Goal: Information Seeking & Learning: Learn about a topic

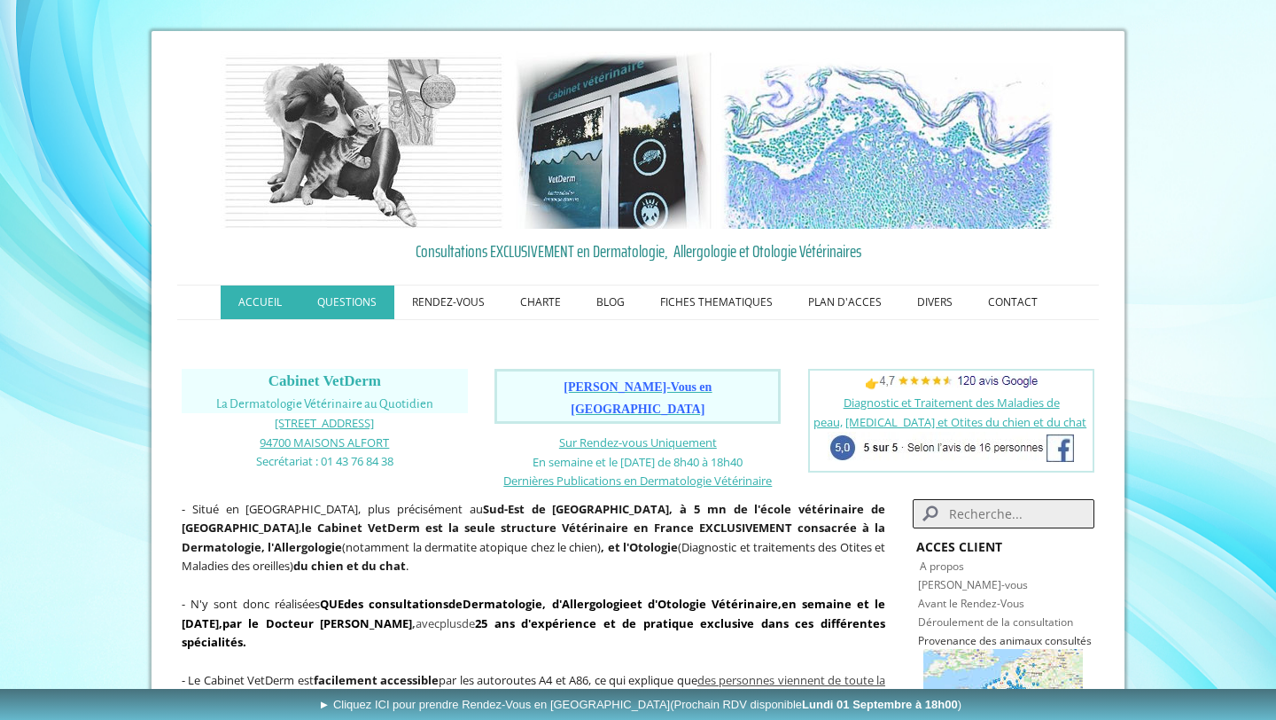
click at [367, 297] on link "QUESTIONS" at bounding box center [347, 302] width 95 height 34
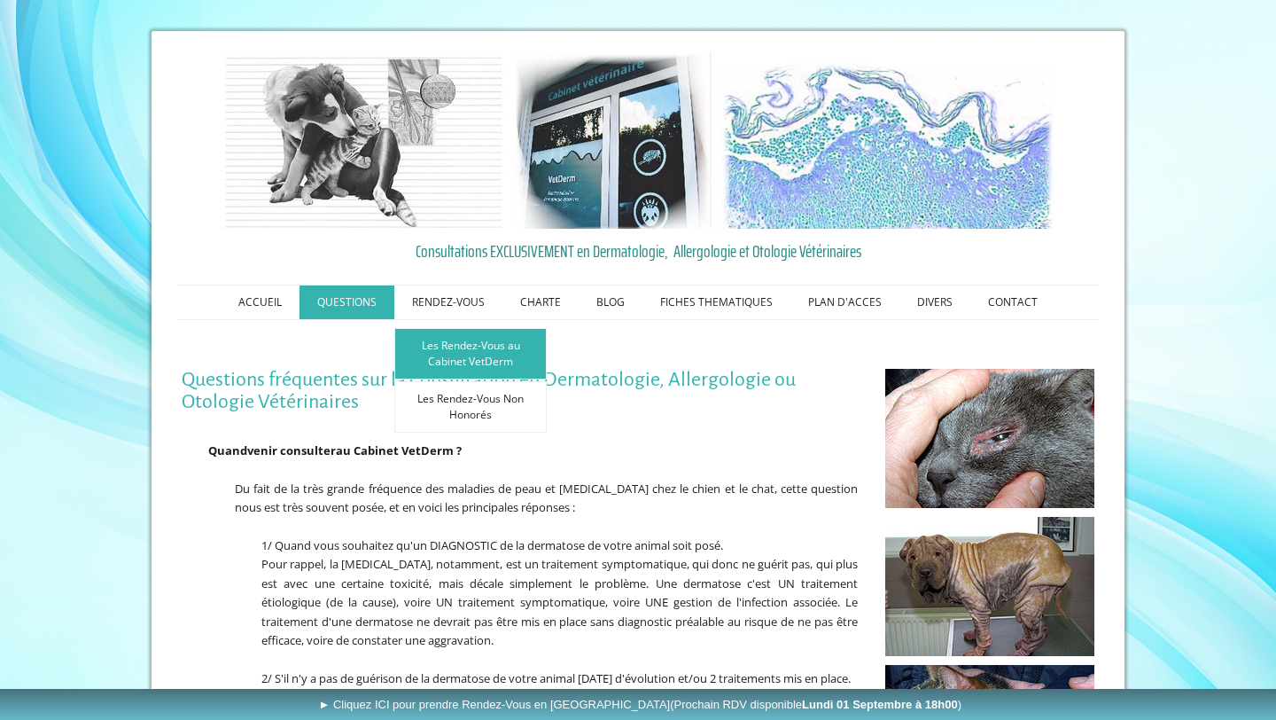
click at [452, 352] on link "Les Rendez-Vous au Cabinet VetDerm" at bounding box center [470, 353] width 152 height 51
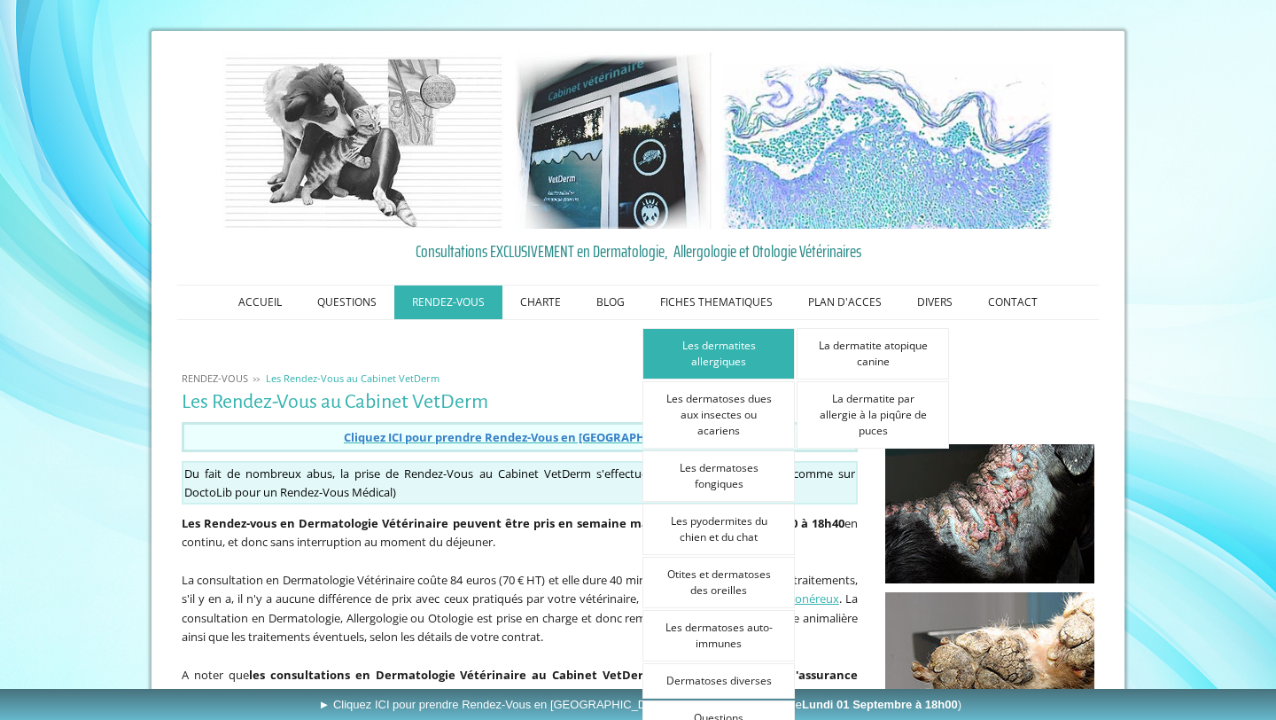
click at [720, 355] on link "Les dermatites allergiques" at bounding box center [718, 353] width 152 height 51
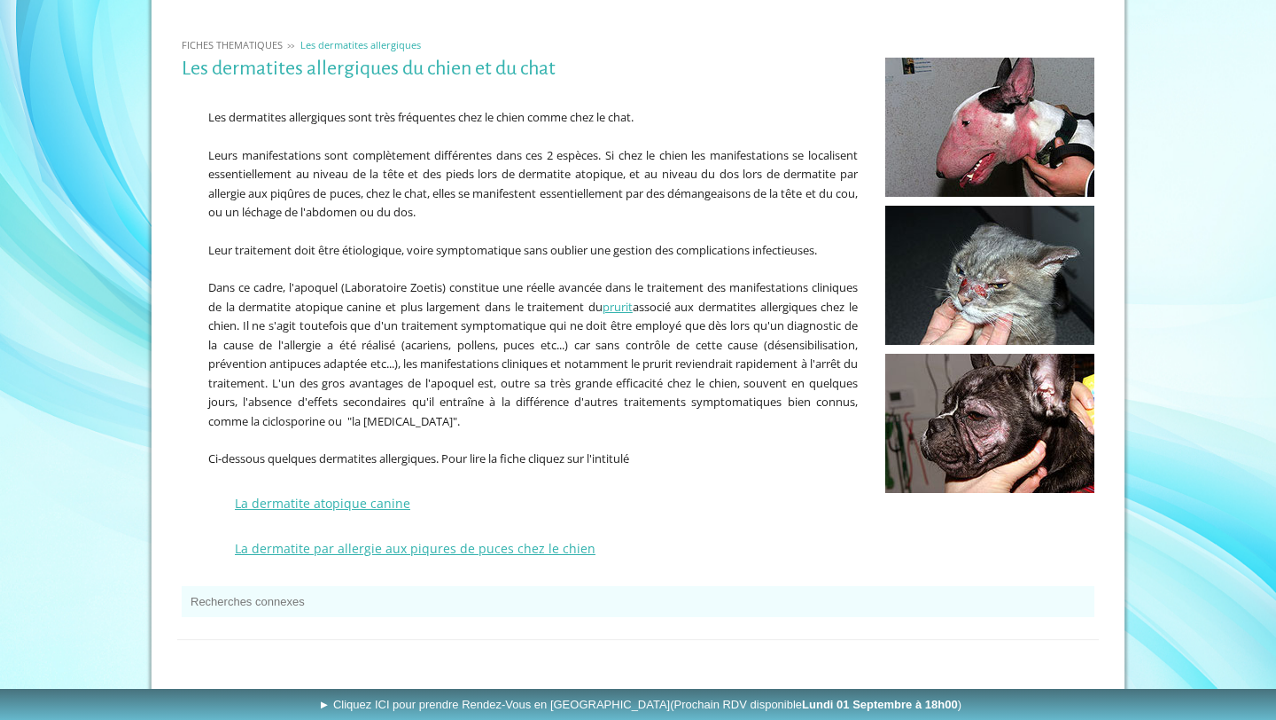
scroll to position [368, 0]
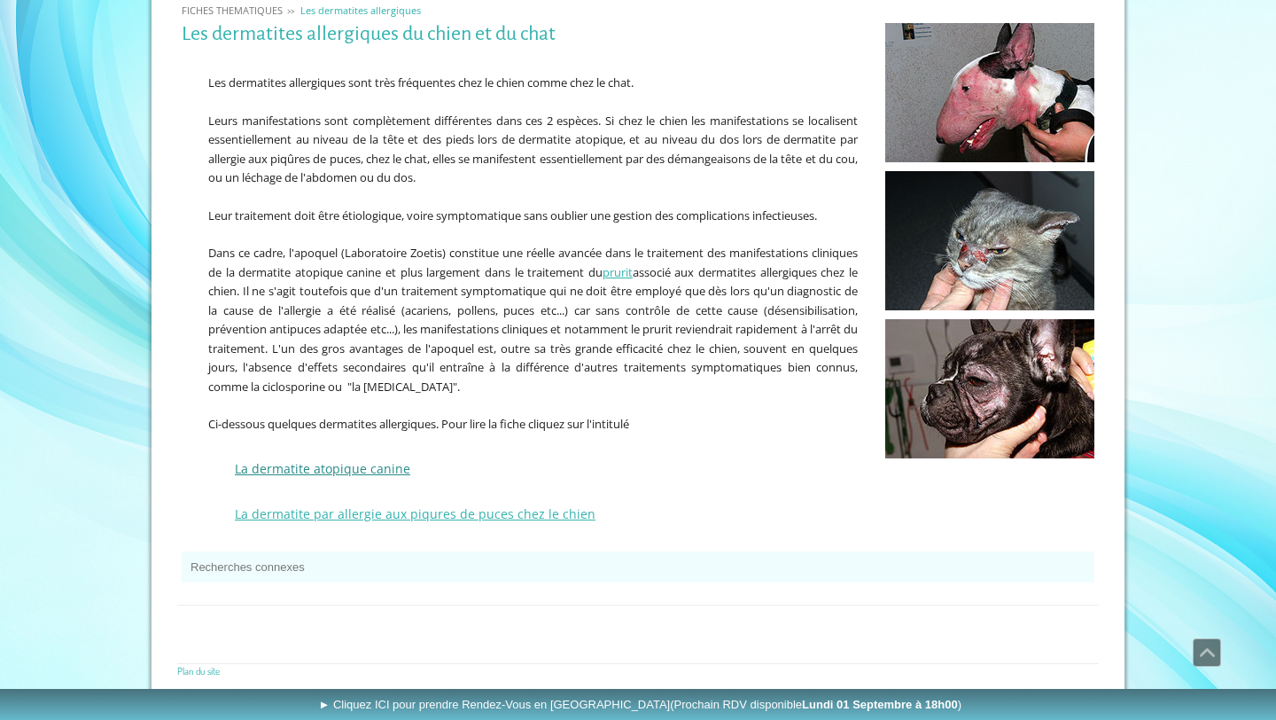
click at [352, 463] on link "La dermatite atopique canine" at bounding box center [322, 468] width 175 height 17
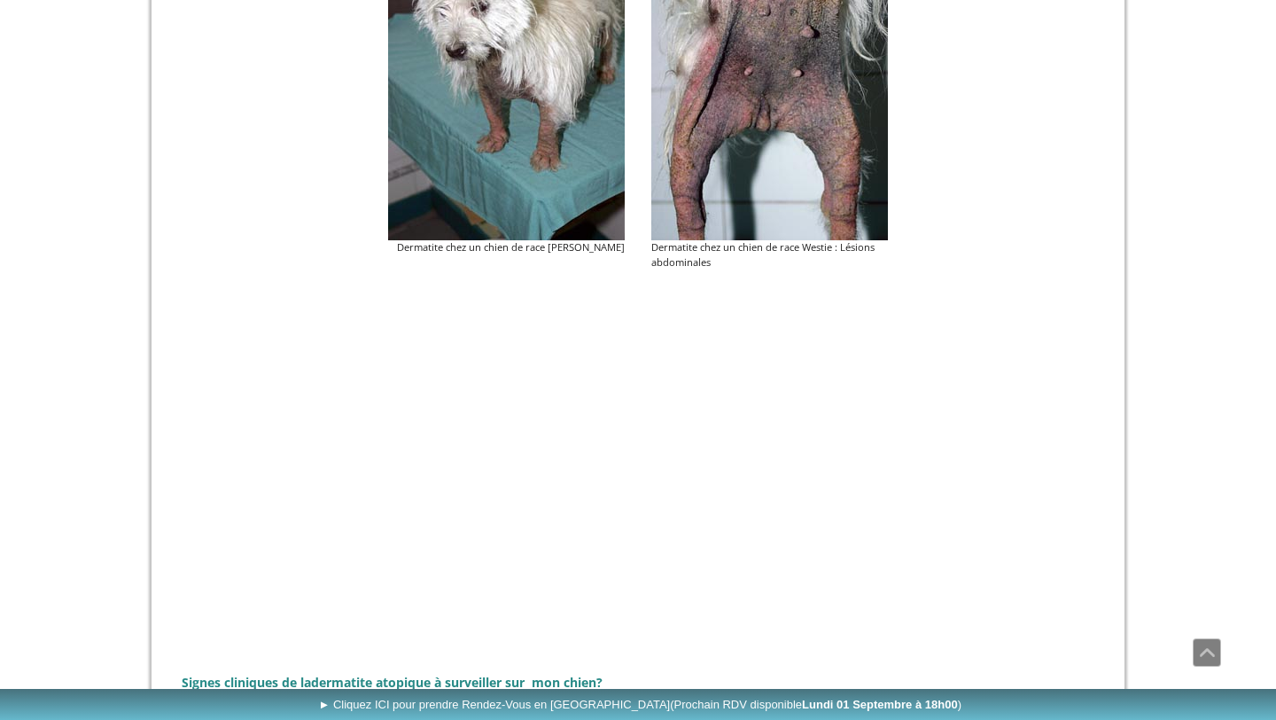
scroll to position [722, 0]
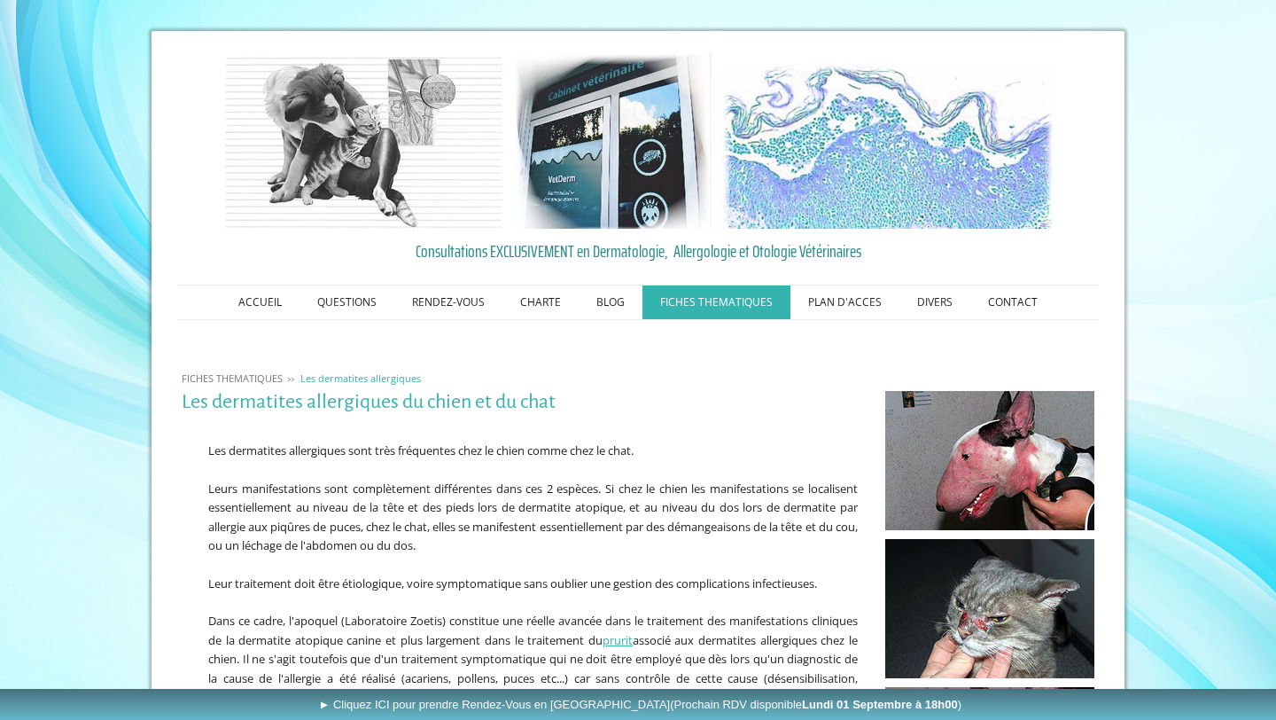
scroll to position [368, 0]
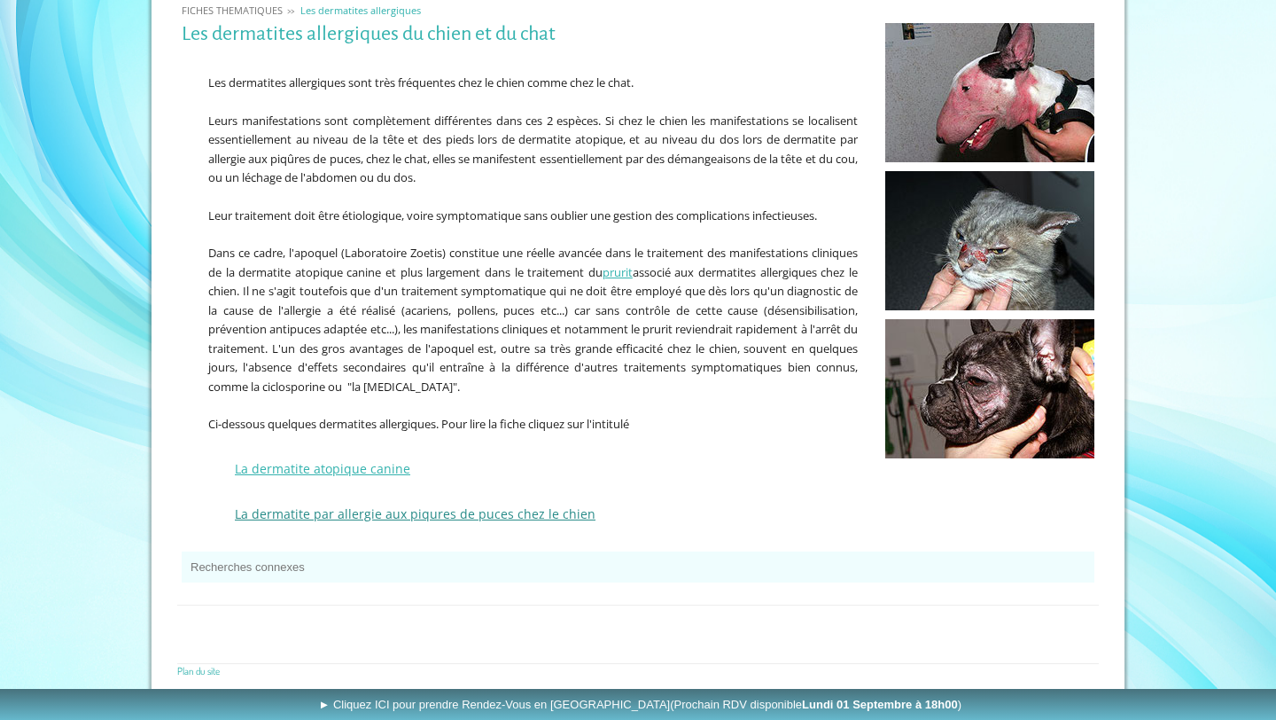
click at [447, 510] on link "La dermatite par allergie aux piqures de puces chez le chien" at bounding box center [415, 513] width 361 height 17
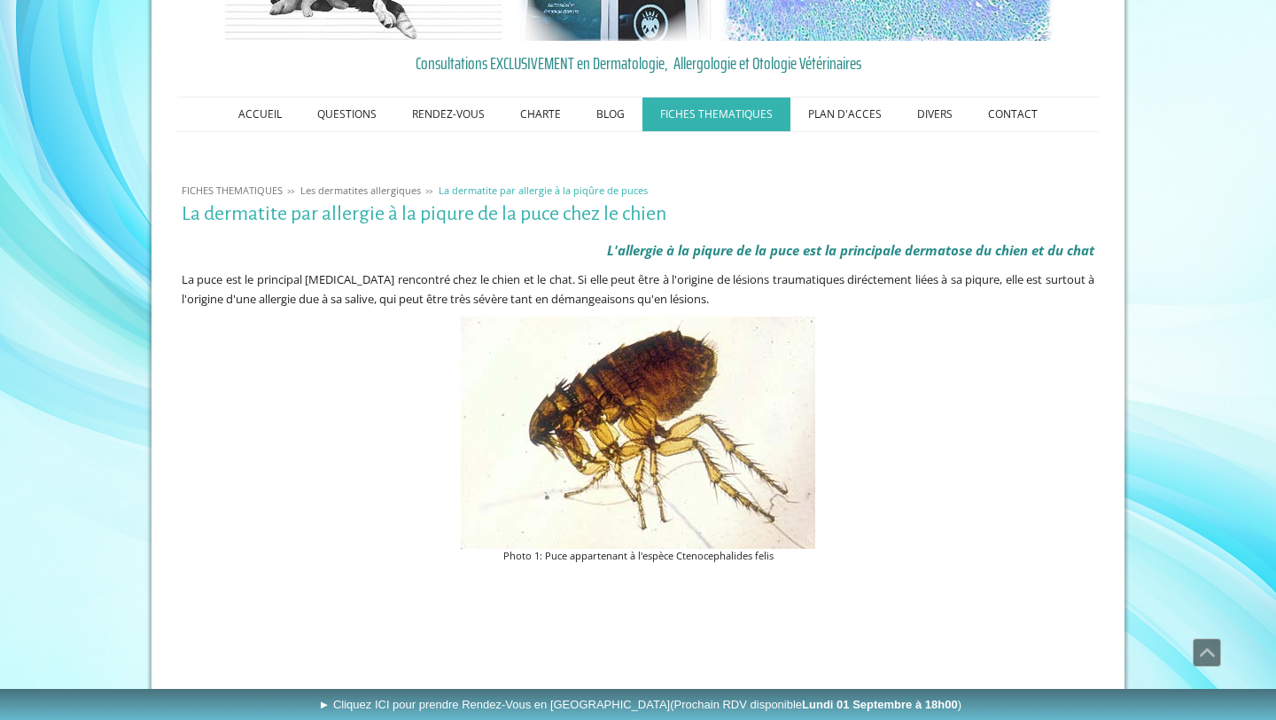
scroll to position [181, 0]
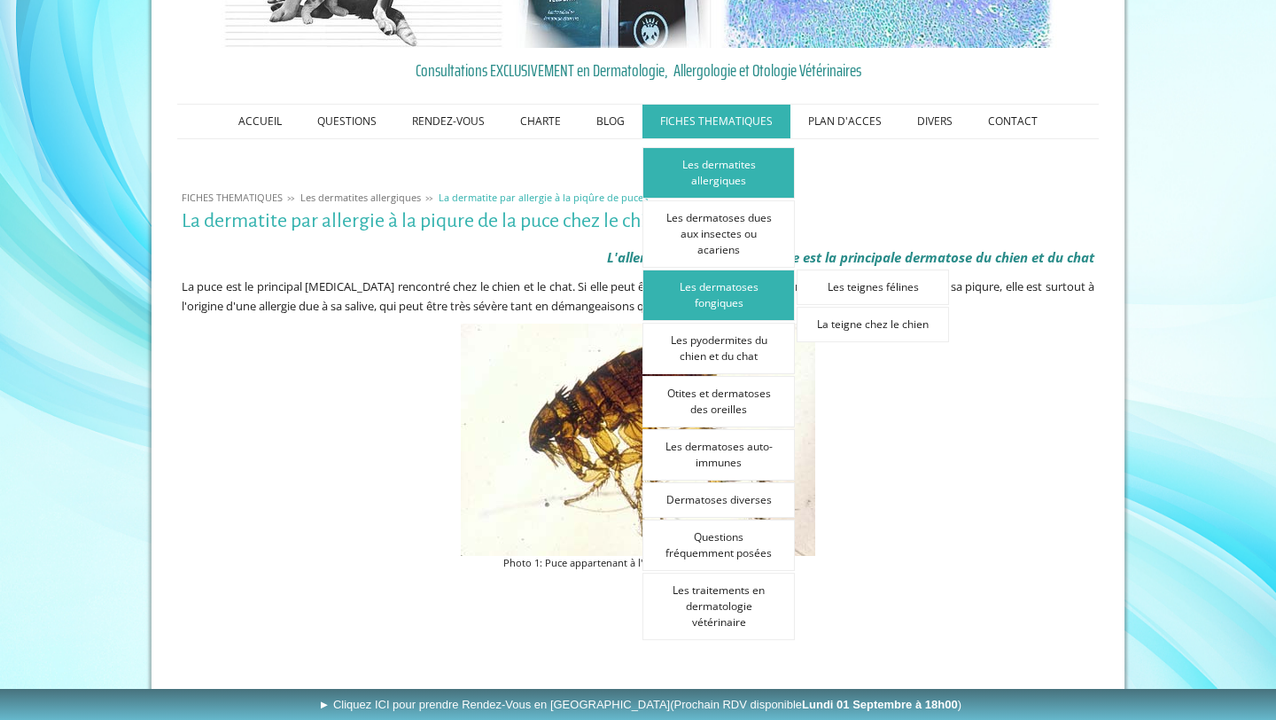
click at [717, 292] on link "Les dermatoses fongiques" at bounding box center [718, 294] width 152 height 51
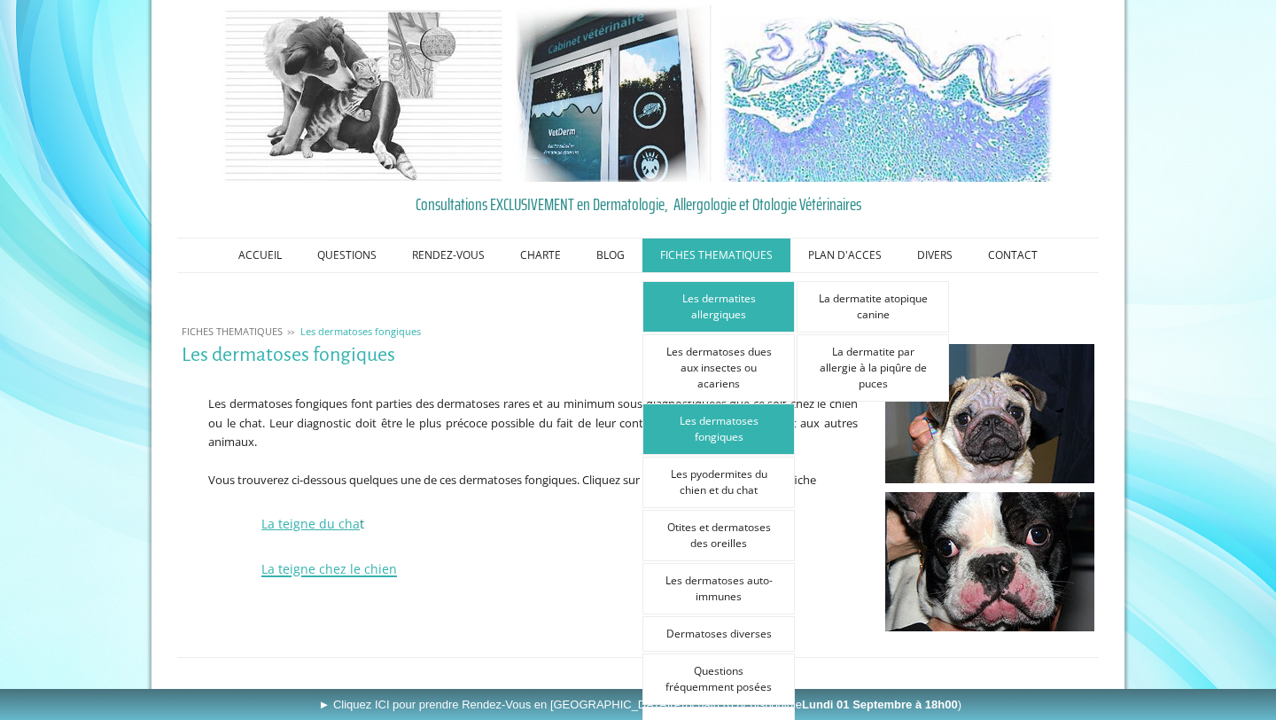
scroll to position [105, 0]
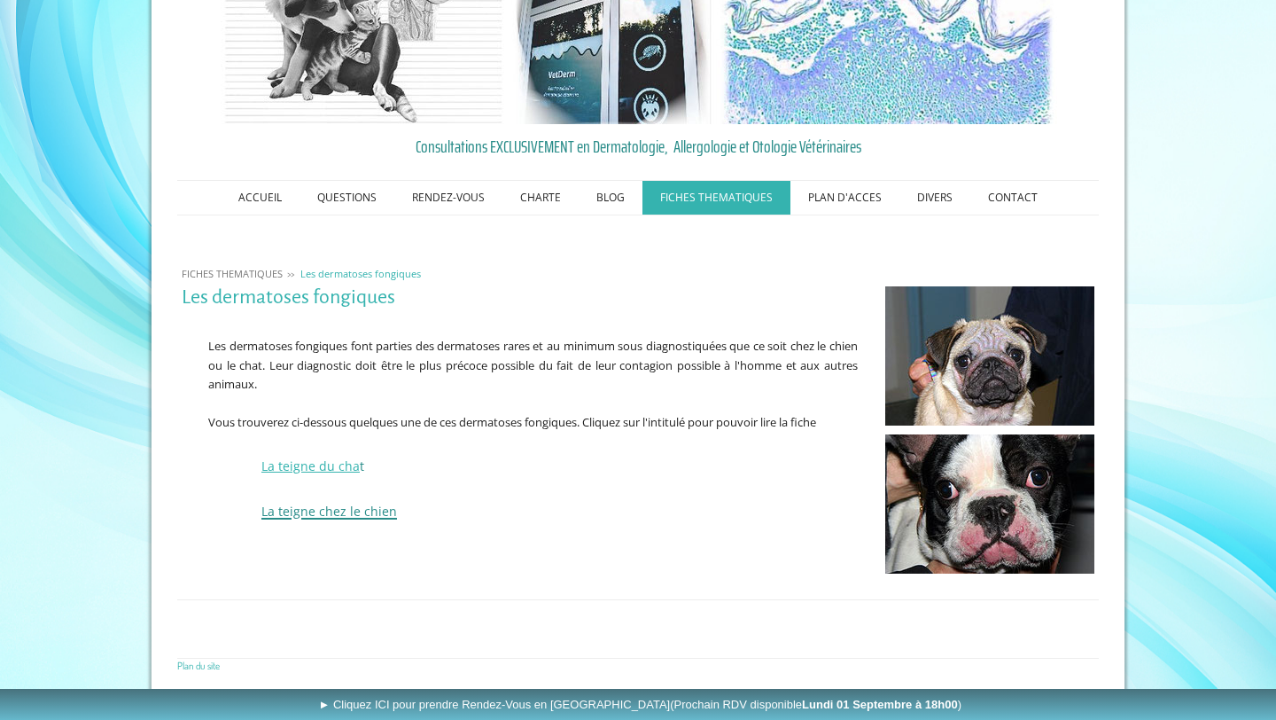
click at [373, 513] on span "La teigne chez le chien" at bounding box center [329, 510] width 136 height 17
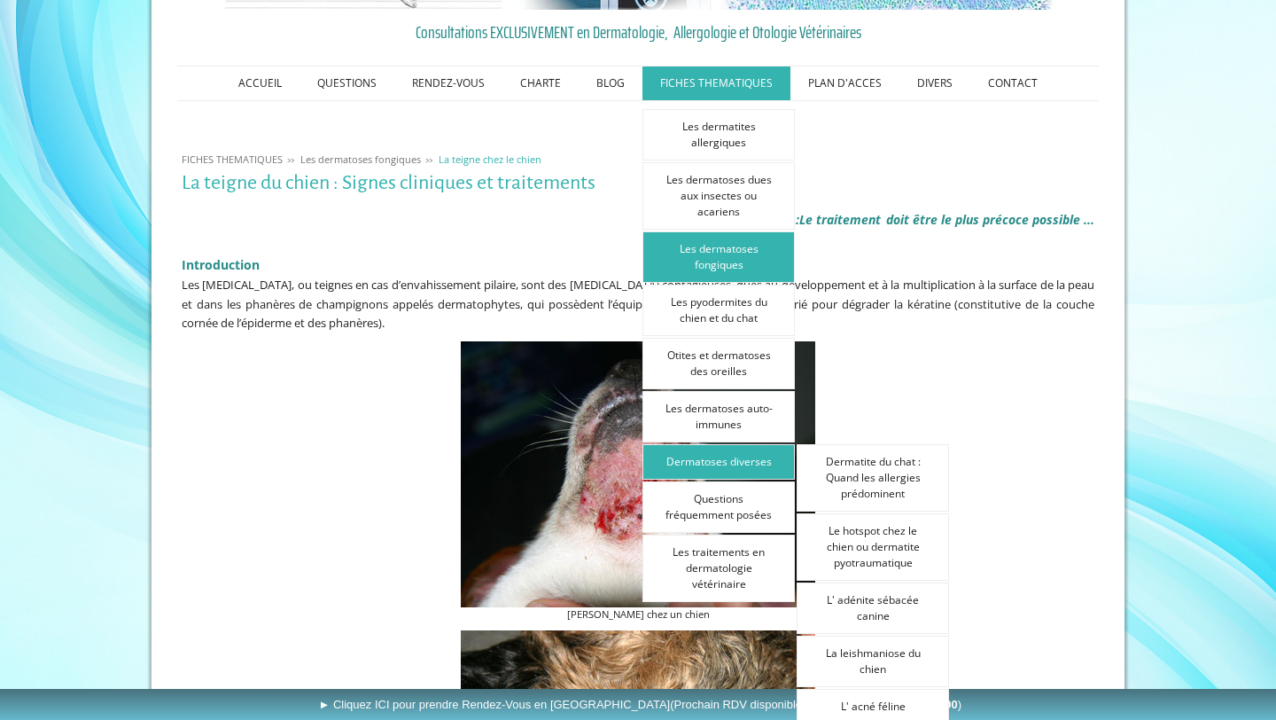
scroll to position [222, 0]
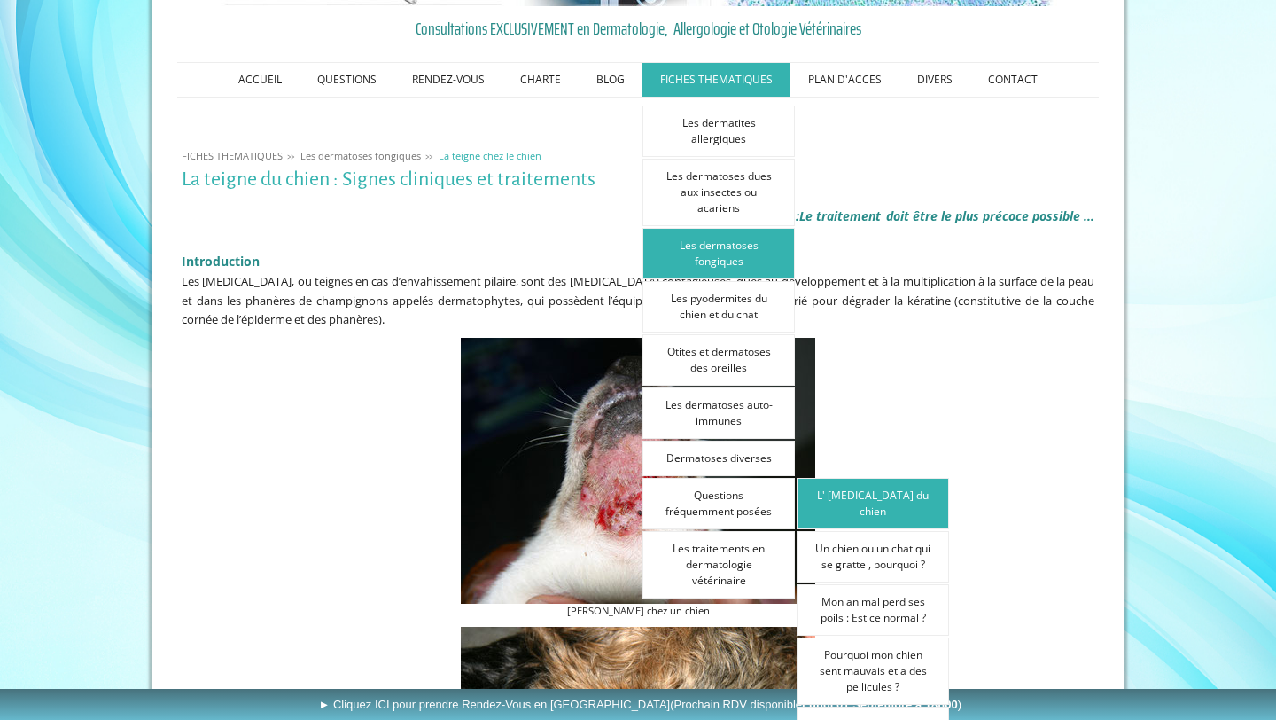
click at [860, 494] on link "L' [MEDICAL_DATA] du chien" at bounding box center [873, 503] width 152 height 51
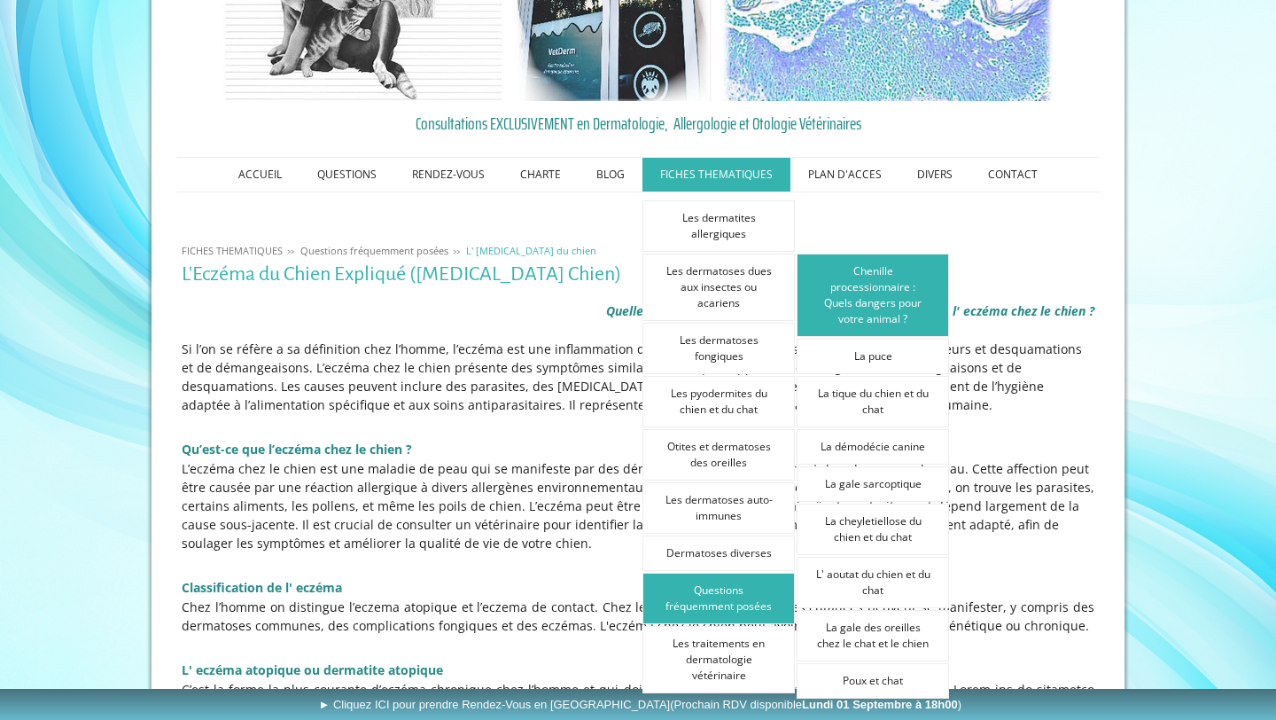
scroll to position [129, 0]
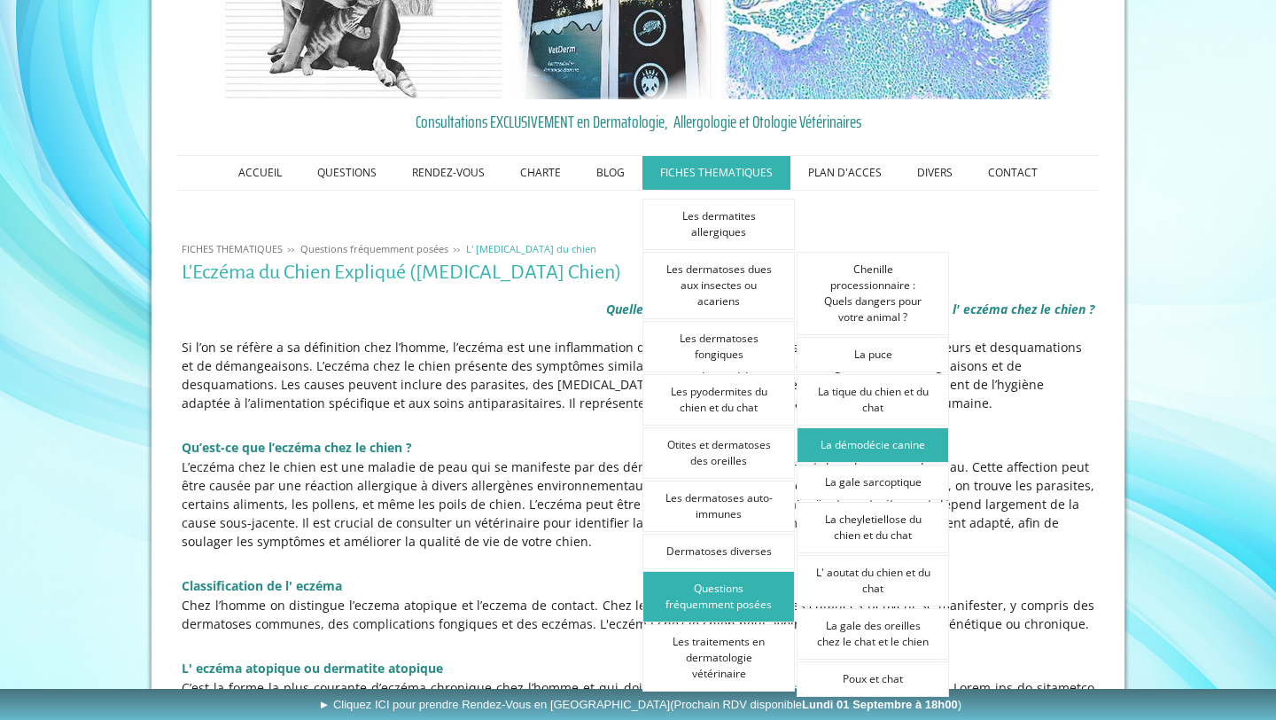
click at [883, 440] on link "La démodécie canine" at bounding box center [873, 444] width 152 height 35
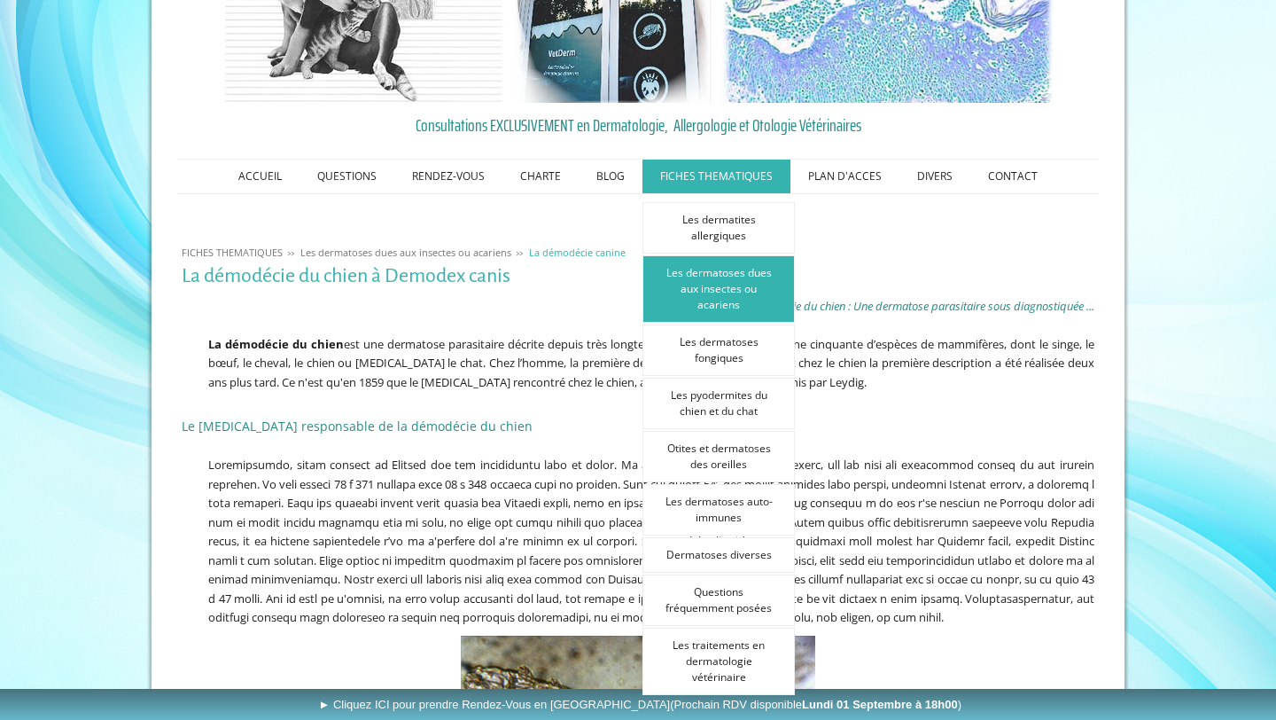
scroll to position [134, 0]
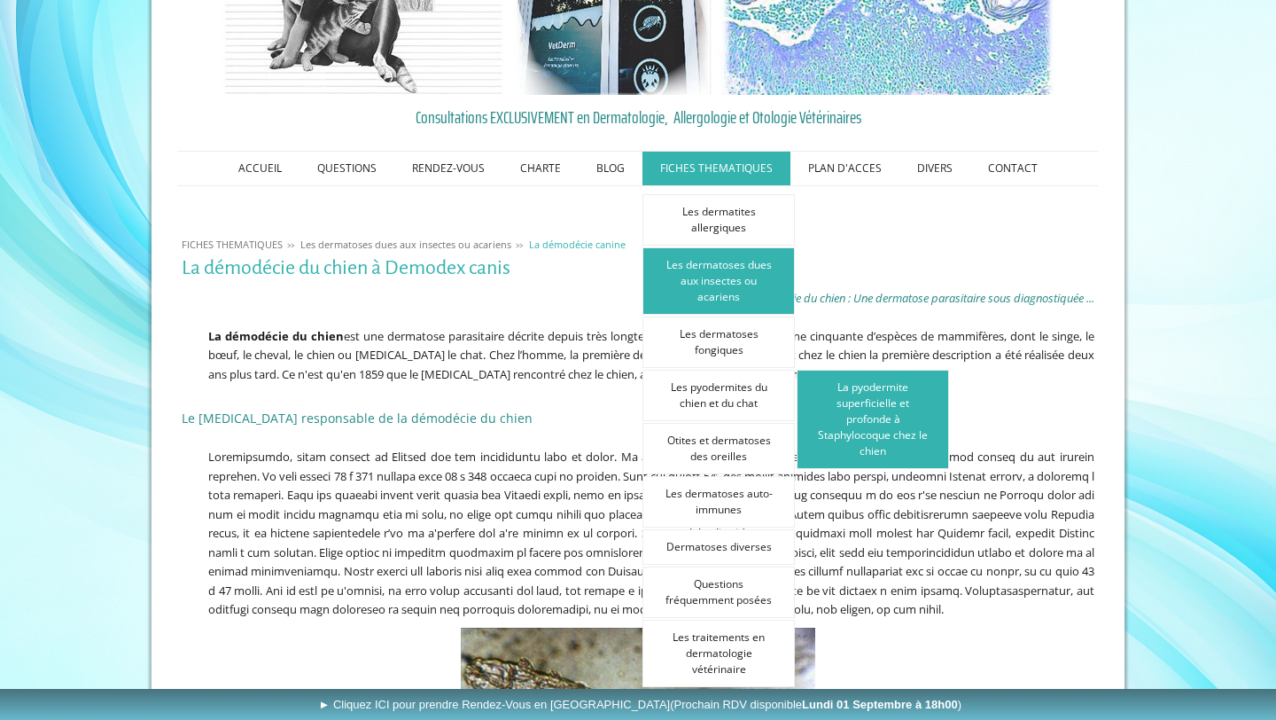
click at [875, 414] on link "La pyodermite superficielle et profonde à Staphylocoque chez le chien" at bounding box center [873, 419] width 152 height 99
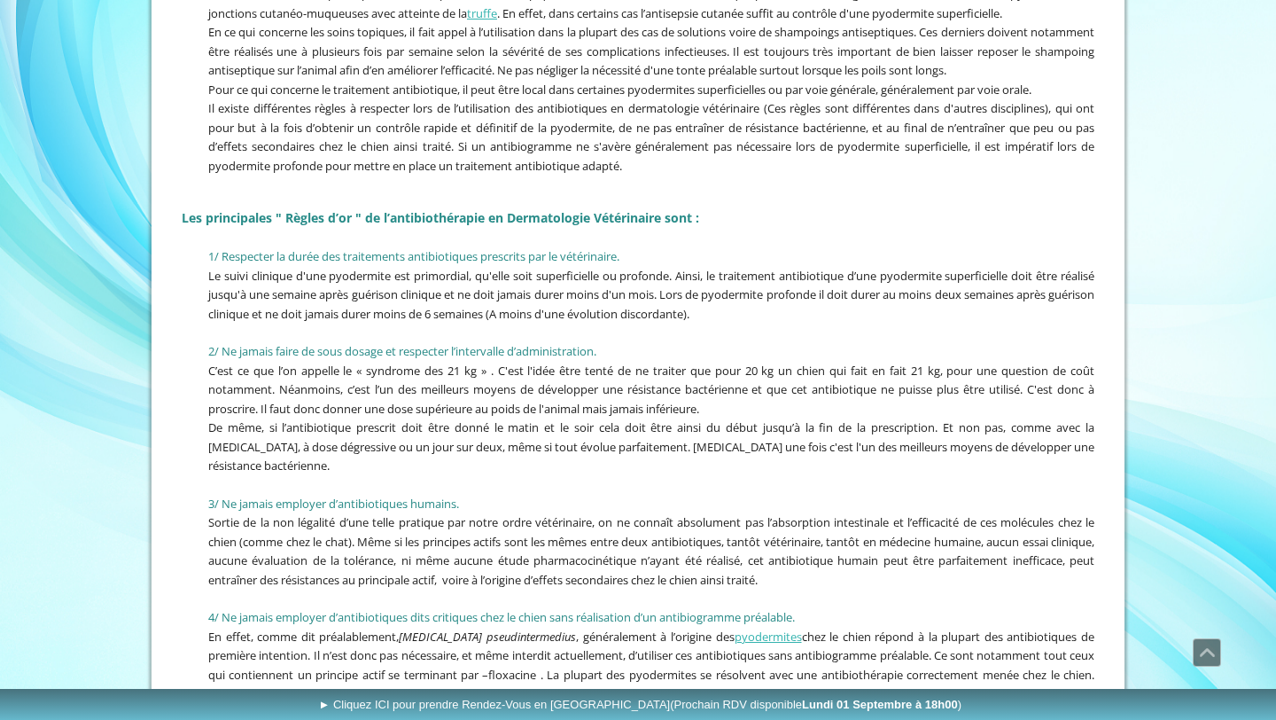
scroll to position [2164, 0]
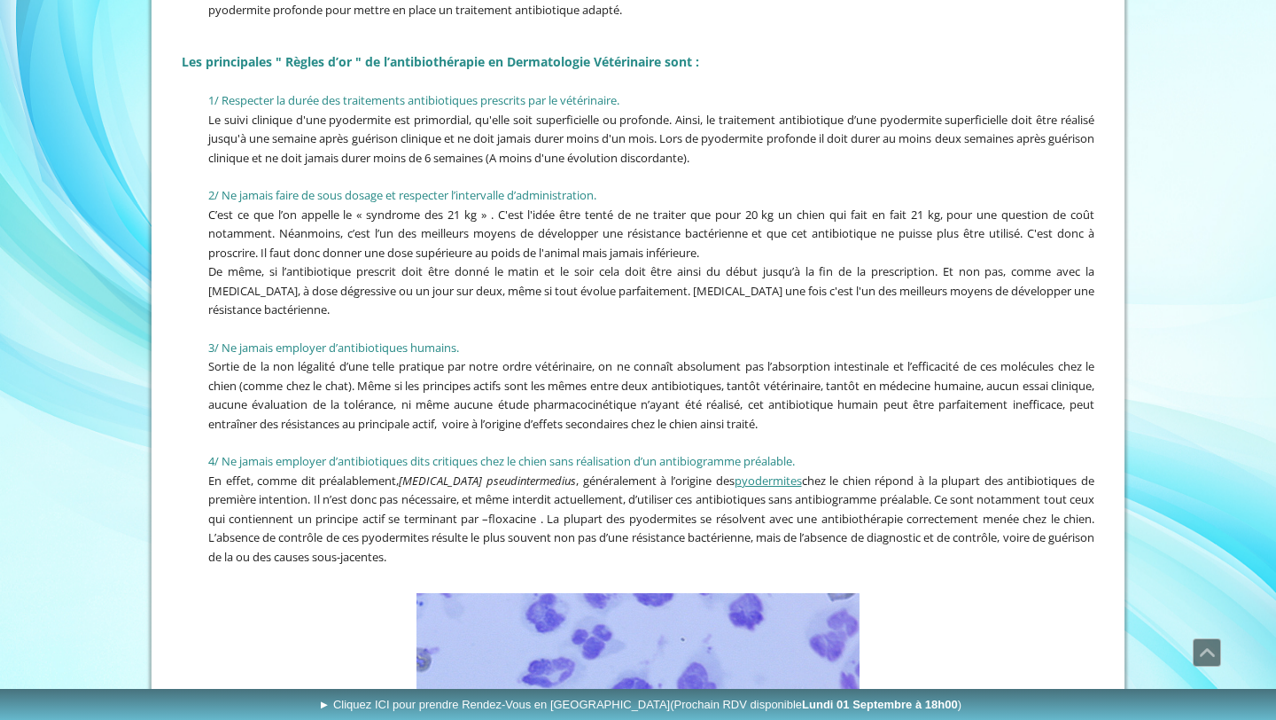
click at [781, 472] on link "pyodermites" at bounding box center [768, 480] width 67 height 16
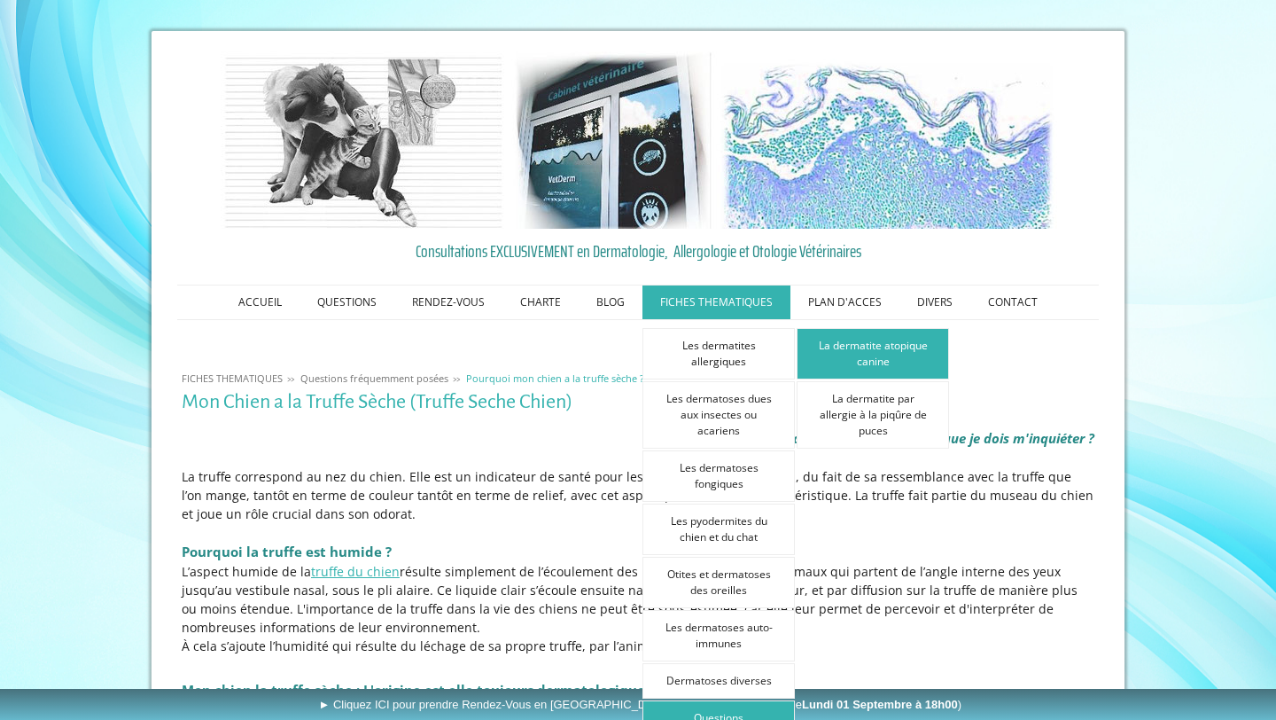
click at [880, 354] on link "La dermatite atopique canine" at bounding box center [873, 353] width 152 height 51
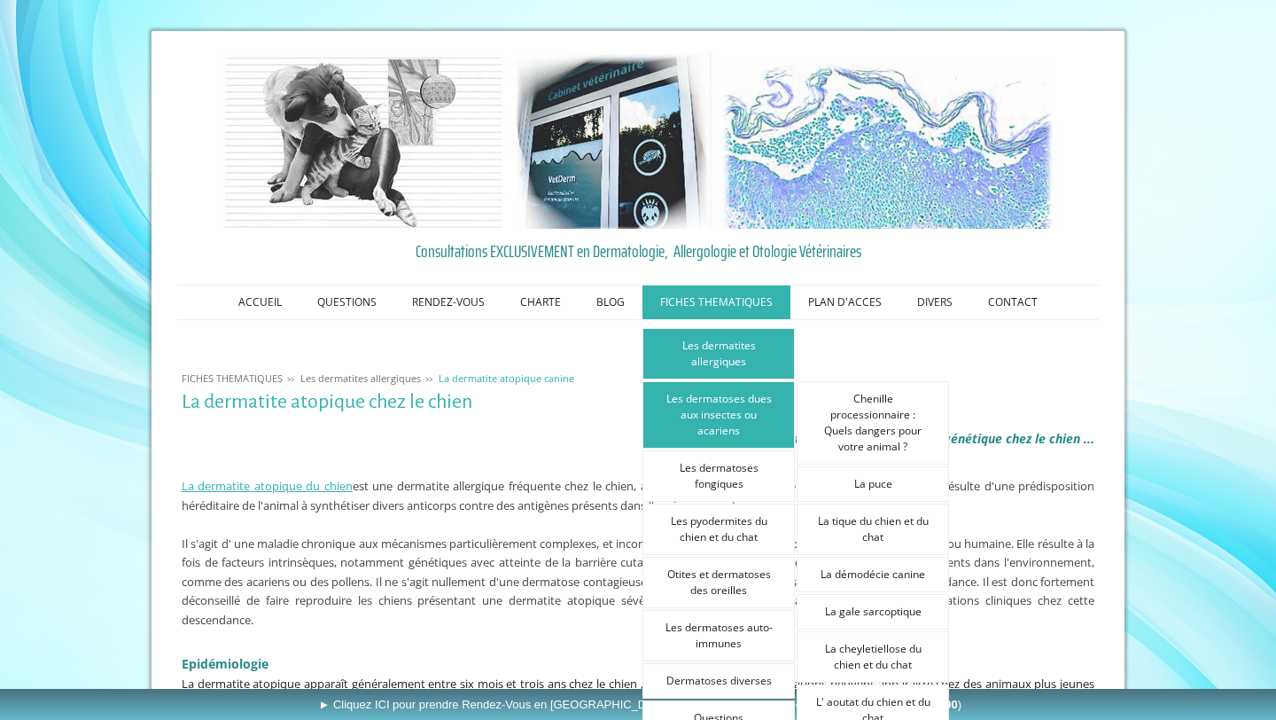
click at [724, 414] on link "Les dermatoses dues aux insectes ou acariens" at bounding box center [718, 414] width 152 height 67
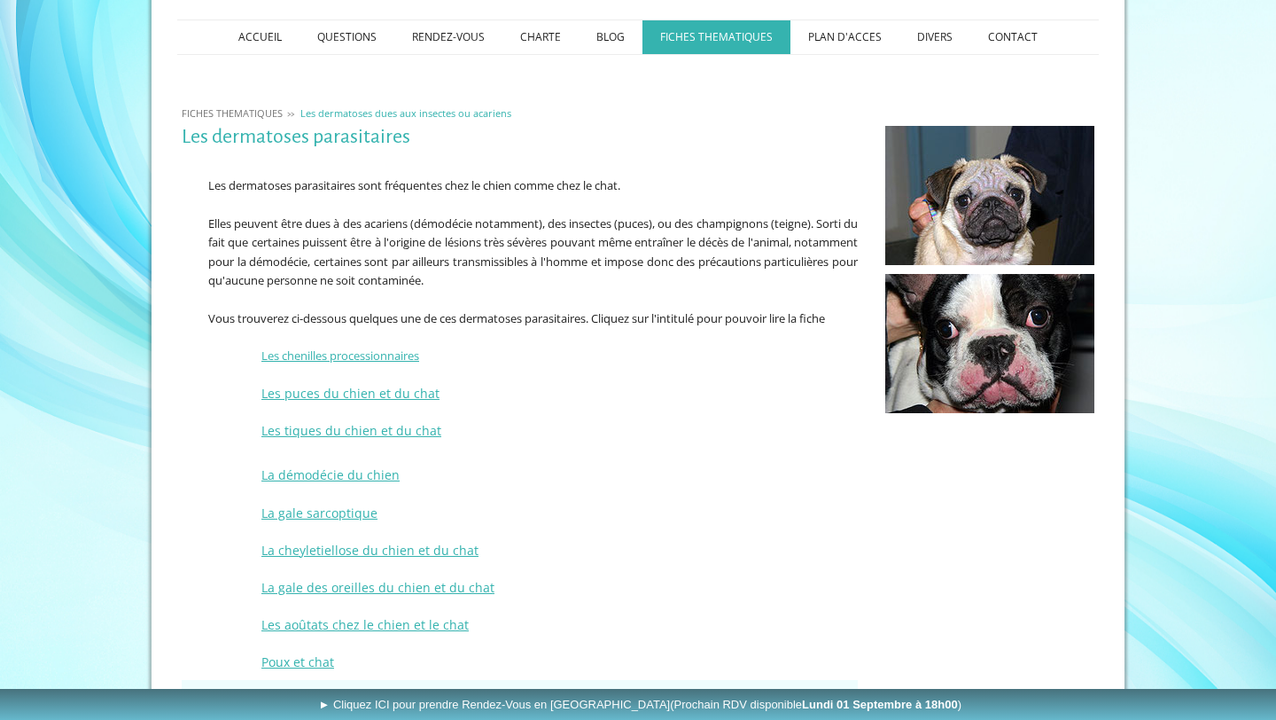
scroll to position [397, 0]
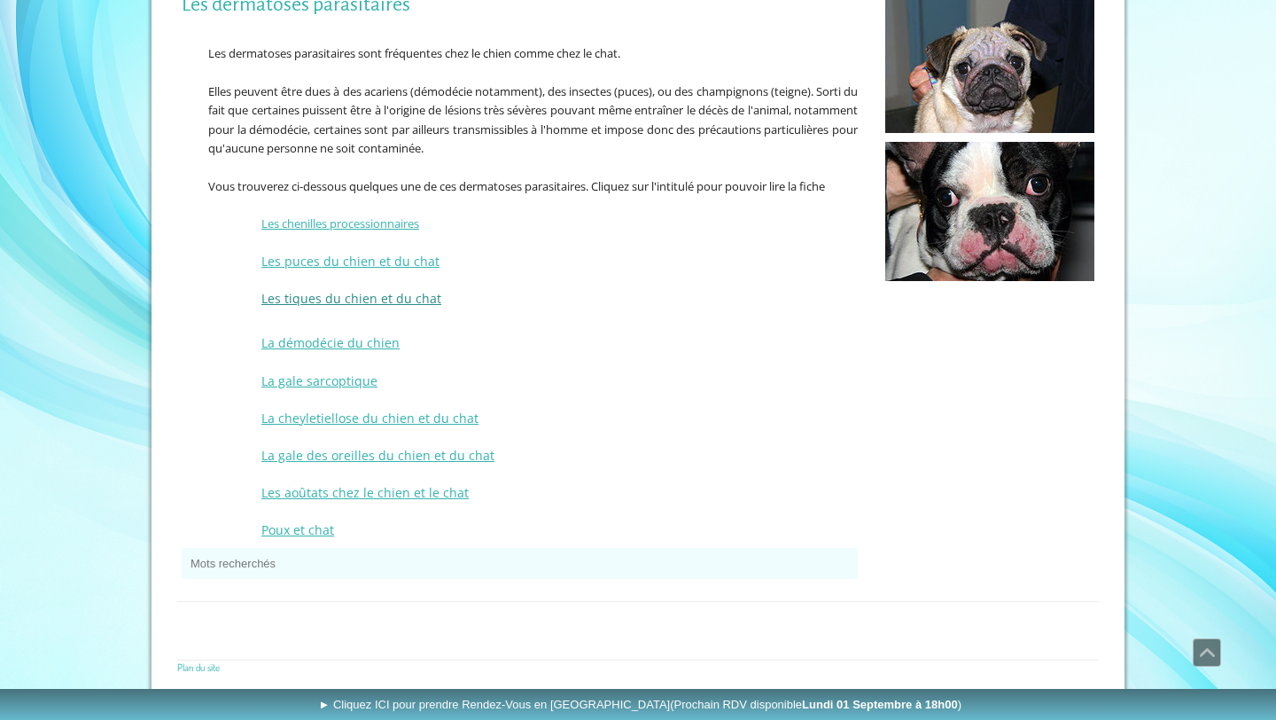
click at [338, 293] on link "Les tiques du chien et du chat" at bounding box center [351, 298] width 180 height 17
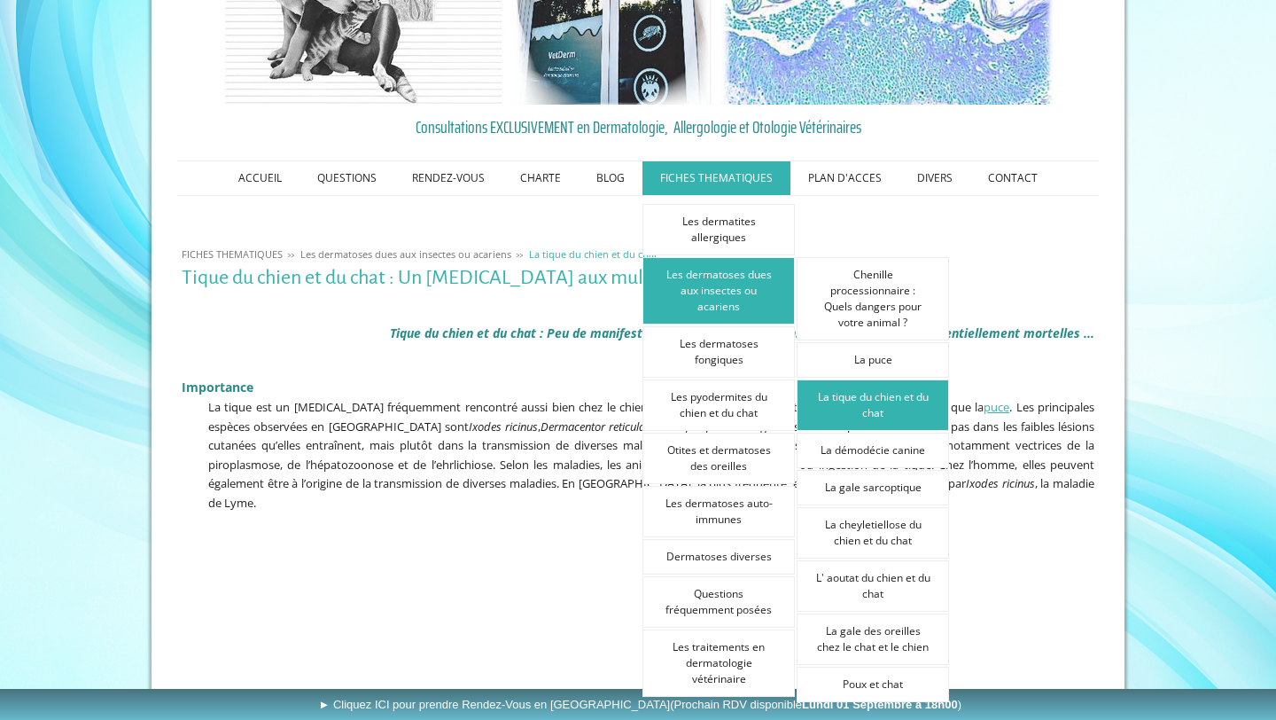
scroll to position [128, 0]
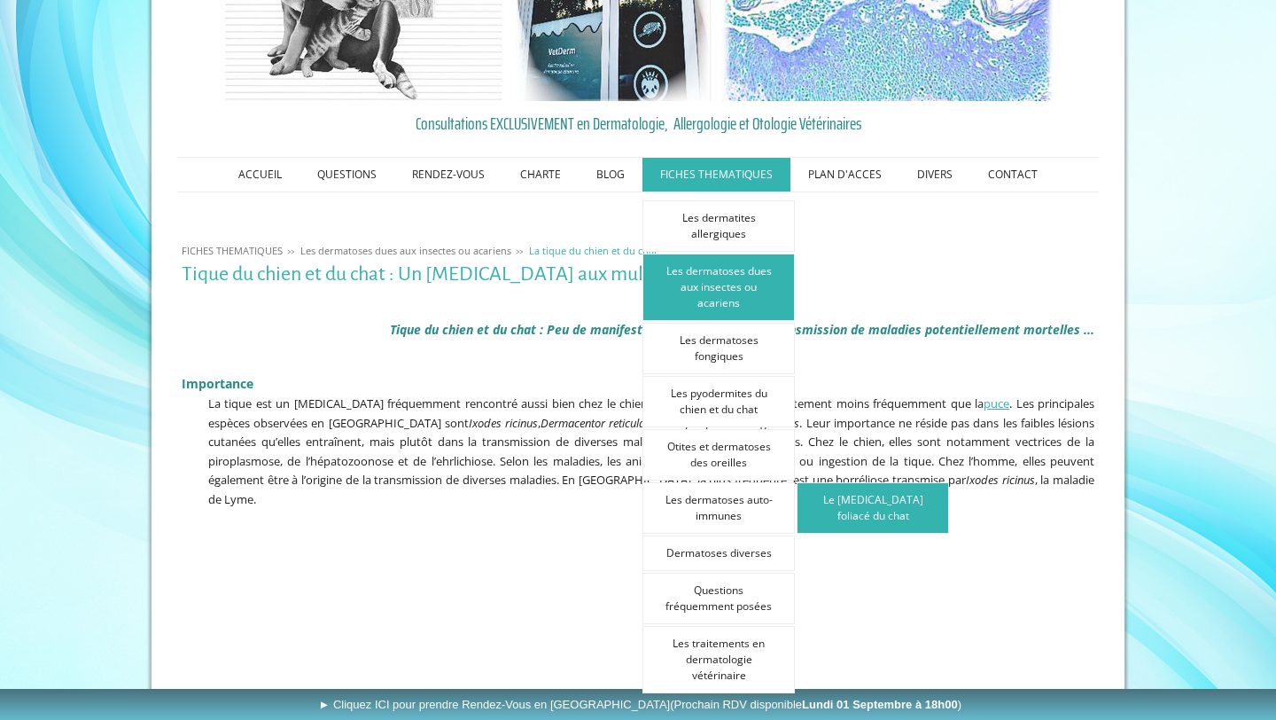
click at [877, 502] on link "Le [MEDICAL_DATA] foliacé du chat" at bounding box center [873, 507] width 152 height 51
